Goal: Task Accomplishment & Management: Manage account settings

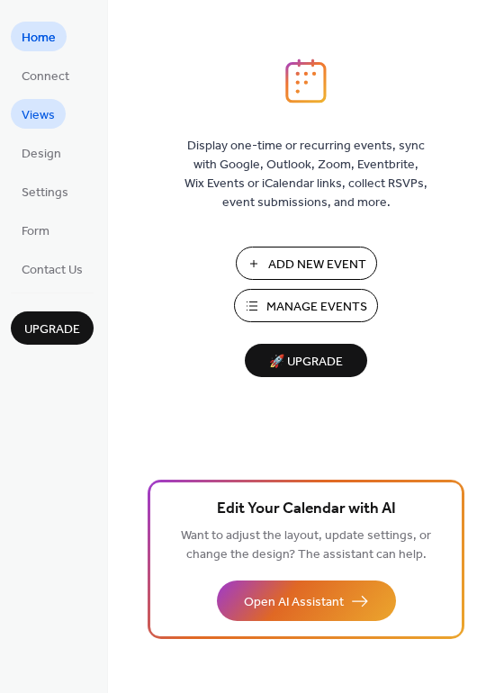
click at [22, 110] on span "Views" at bounding box center [38, 115] width 33 height 19
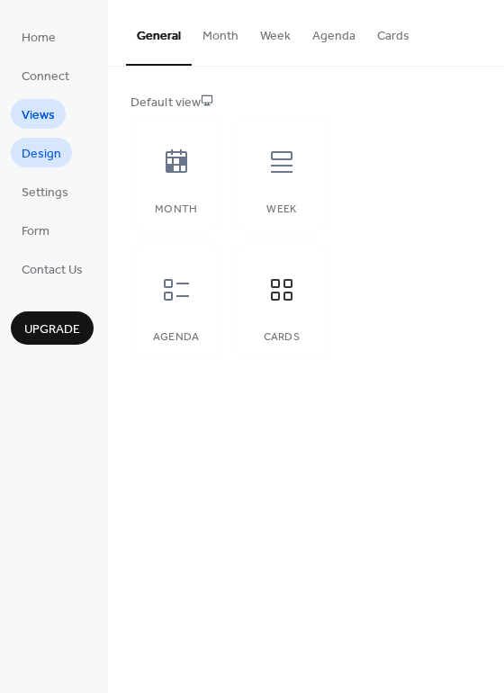
click at [44, 156] on span "Design" at bounding box center [42, 154] width 40 height 19
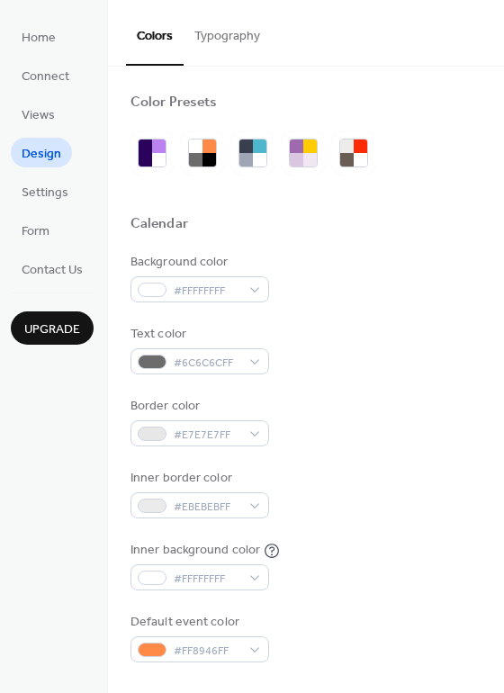
scroll to position [90, 0]
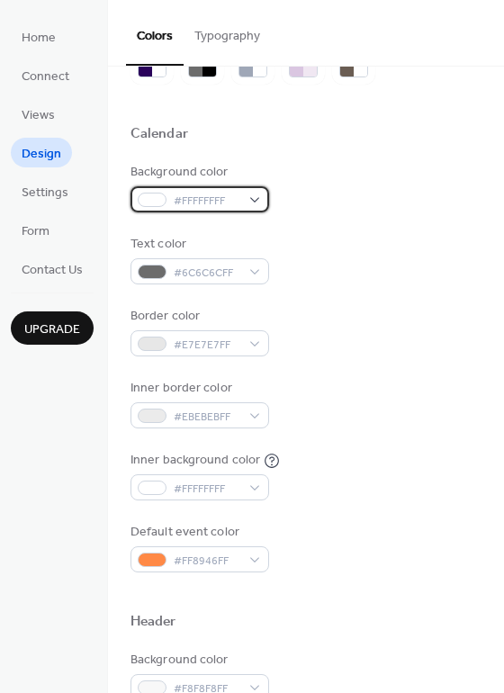
click at [159, 201] on div at bounding box center [152, 200] width 29 height 14
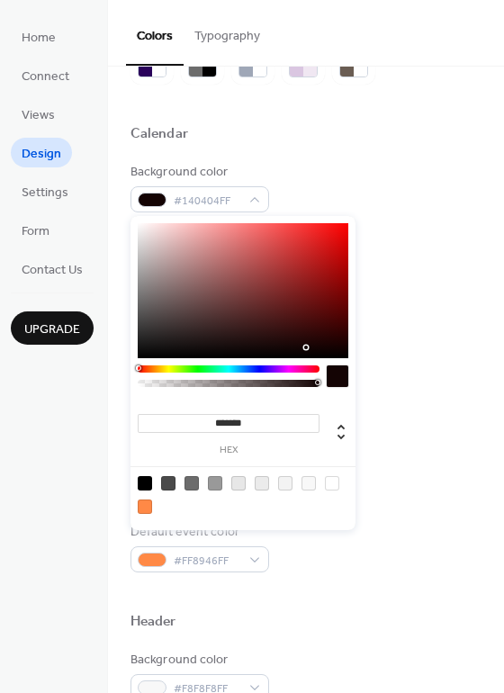
drag, startPoint x: 226, startPoint y: 296, endPoint x: 301, endPoint y: 333, distance: 83.3
click at [304, 343] on div at bounding box center [243, 290] width 211 height 135
drag, startPoint x: 318, startPoint y: 310, endPoint x: 341, endPoint y: 281, distance: 37.8
click at [341, 281] on div at bounding box center [243, 290] width 211 height 135
drag, startPoint x: 341, startPoint y: 281, endPoint x: 257, endPoint y: 357, distance: 113.4
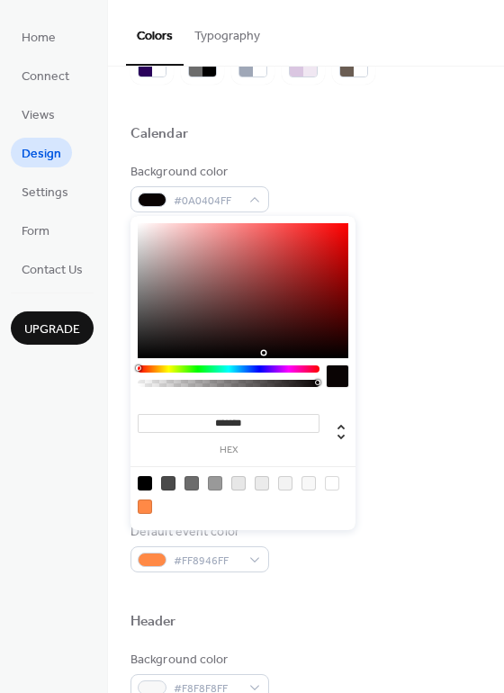
click at [257, 357] on div at bounding box center [243, 290] width 211 height 135
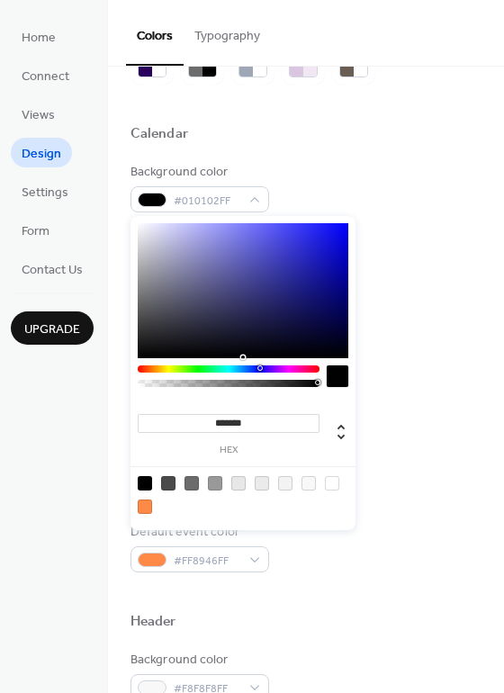
click at [260, 368] on div at bounding box center [229, 368] width 182 height 7
type input "*******"
drag, startPoint x: 300, startPoint y: 304, endPoint x: 323, endPoint y: 291, distance: 27.0
click at [323, 291] on div at bounding box center [243, 290] width 211 height 135
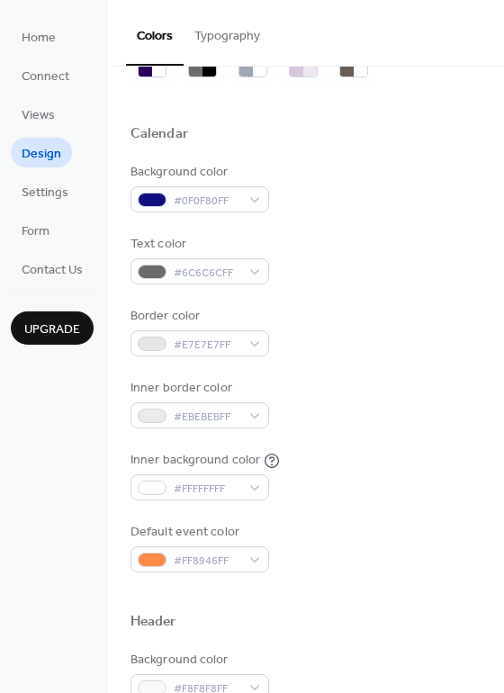
click at [410, 204] on div "Background color #0F0F80FF" at bounding box center [305, 187] width 351 height 49
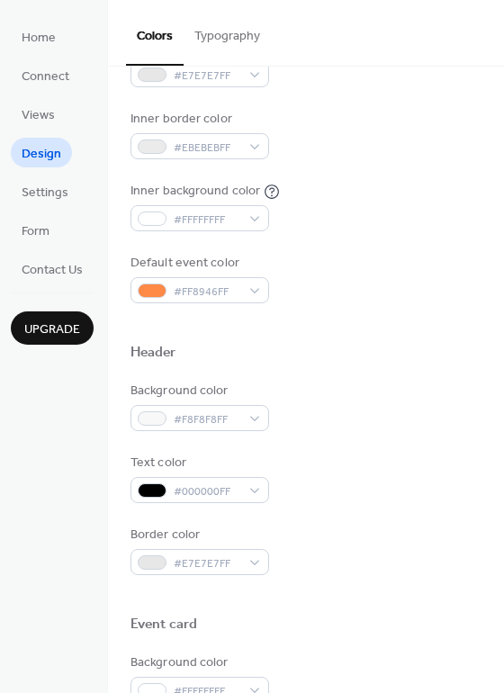
scroll to position [360, 0]
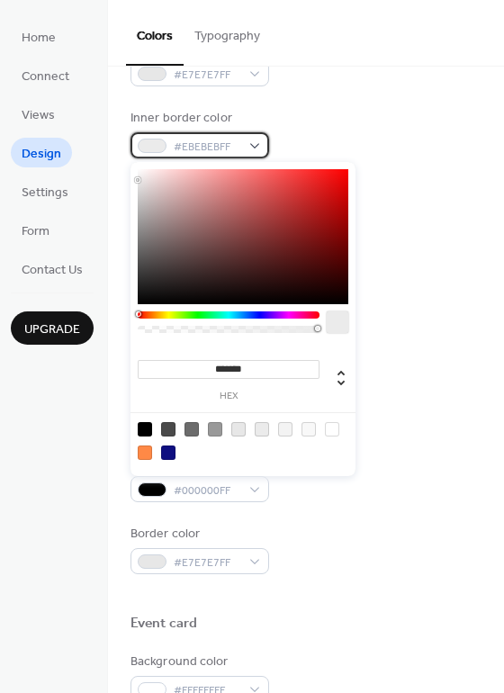
click at [263, 148] on div "#EBEBEBFF" at bounding box center [199, 145] width 139 height 26
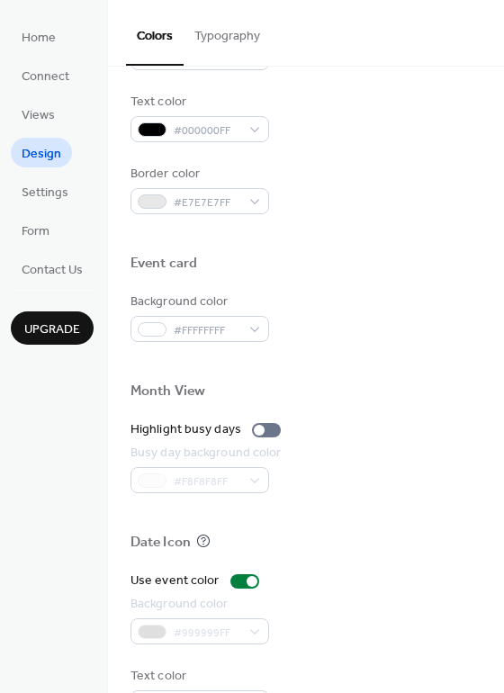
scroll to position [770, 0]
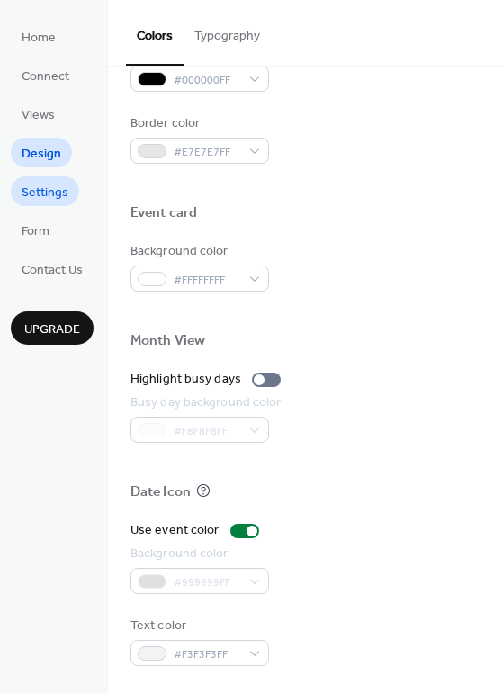
click at [52, 193] on span "Settings" at bounding box center [45, 193] width 47 height 19
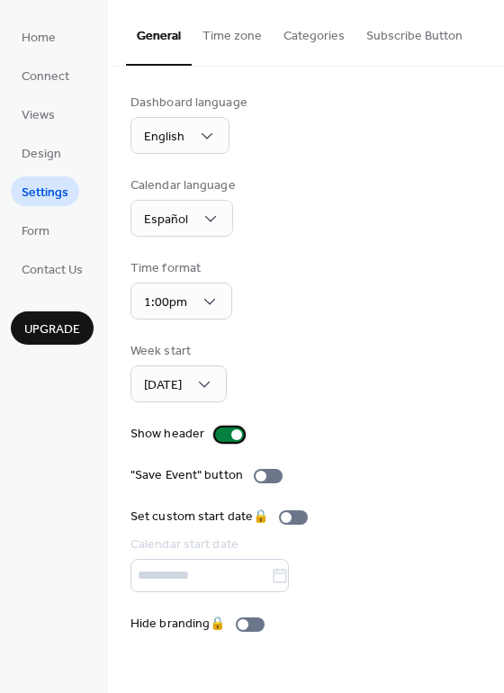
click at [225, 438] on div at bounding box center [229, 434] width 29 height 14
click at [49, 77] on span "Connect" at bounding box center [46, 76] width 48 height 19
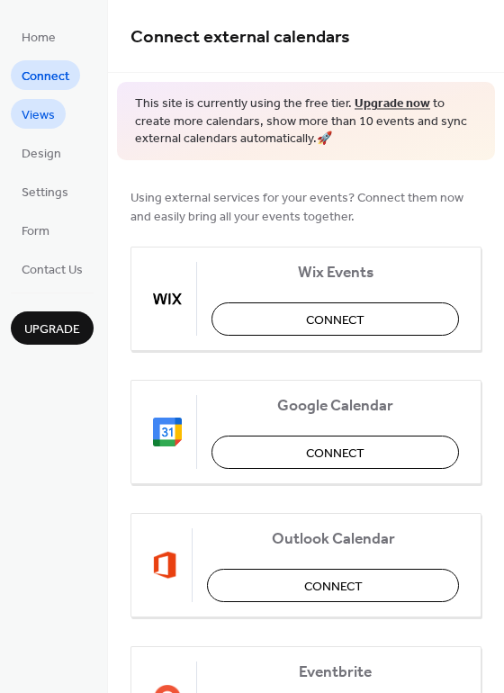
click at [48, 112] on span "Views" at bounding box center [38, 115] width 33 height 19
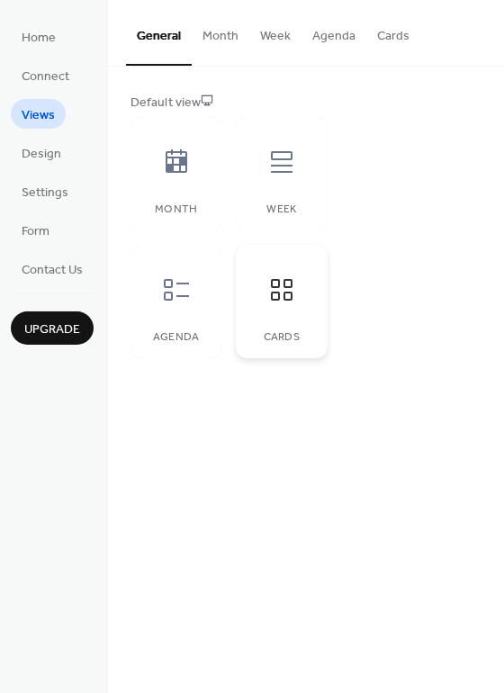
click at [281, 303] on icon at bounding box center [281, 289] width 29 height 29
click at [52, 189] on span "Settings" at bounding box center [45, 193] width 47 height 19
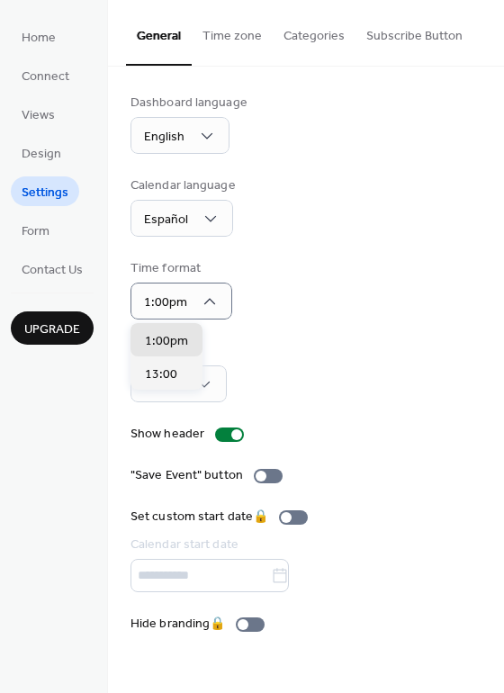
click at [263, 326] on div "Dashboard language English Calendar language Español Time format 1:00pm Week st…" at bounding box center [305, 364] width 351 height 540
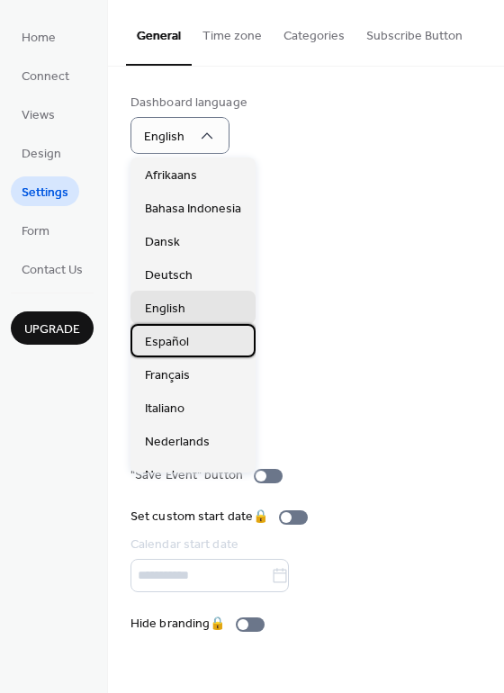
click at [159, 339] on span "Español" at bounding box center [167, 342] width 44 height 19
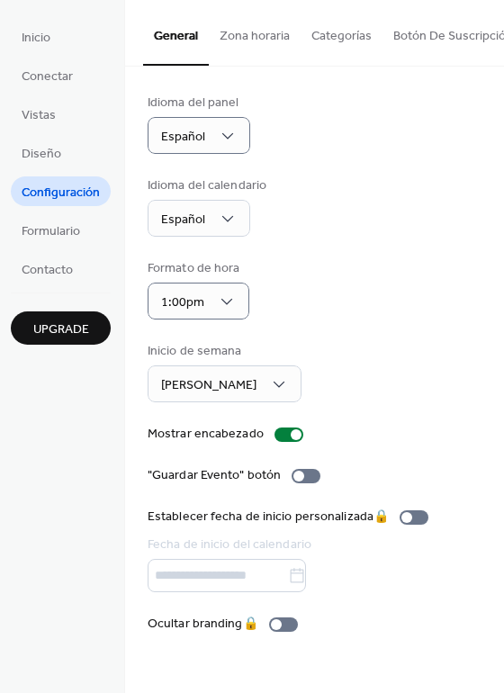
click at [290, 144] on div "Idioma del panel Español" at bounding box center [315, 124] width 334 height 60
